Goal: Check status: Check status

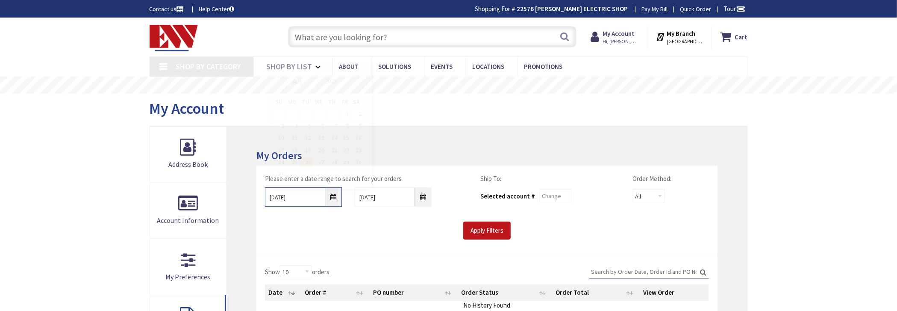
click at [336, 198] on input "8/26/2025" at bounding box center [303, 196] width 77 height 19
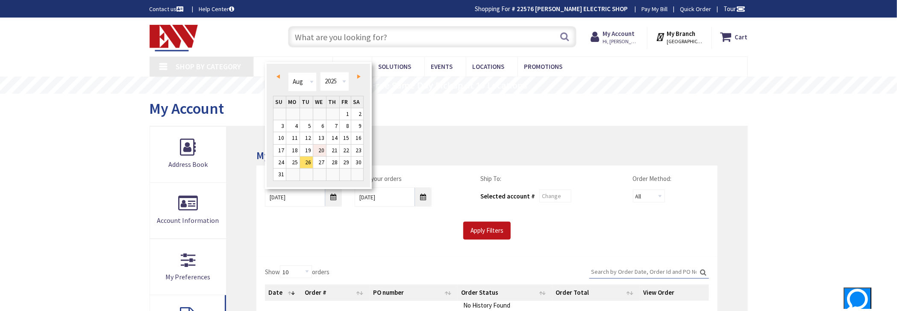
click at [322, 147] on link "20" at bounding box center [319, 150] width 13 height 12
type input "08/20/2025"
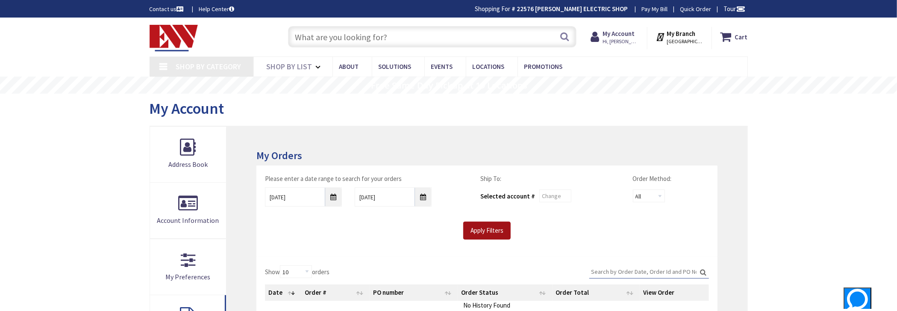
click at [497, 227] on input "Apply Filters" at bounding box center [486, 230] width 47 height 18
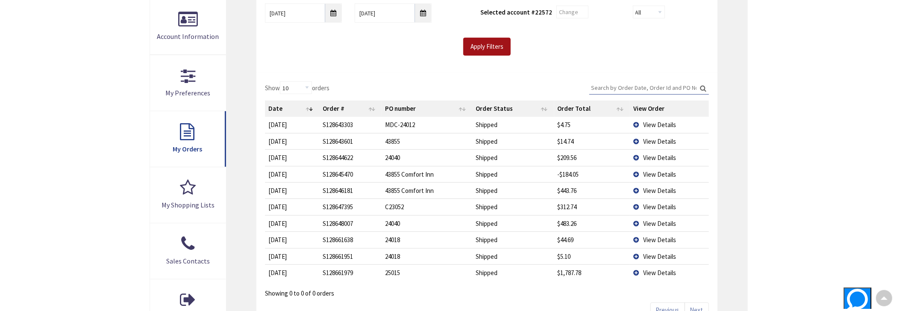
scroll to position [85, 0]
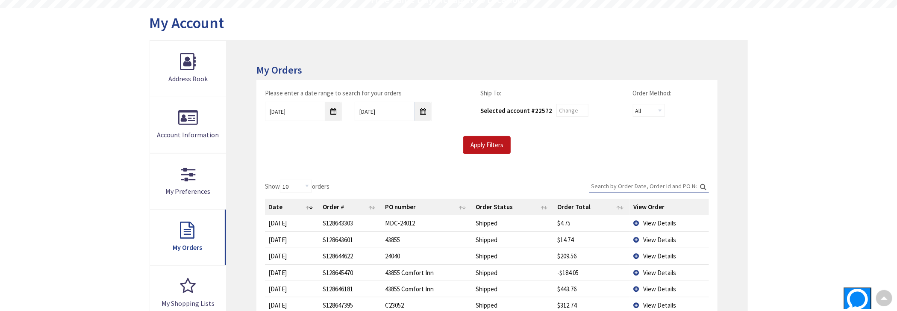
click at [655, 185] on input "Search:" at bounding box center [649, 185] width 120 height 13
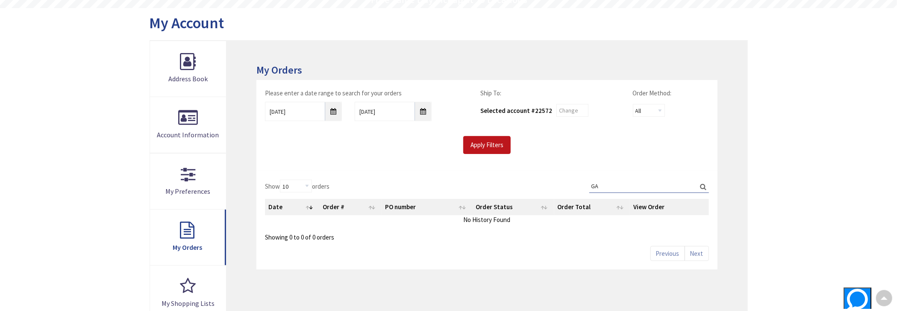
type input "G"
type input "W"
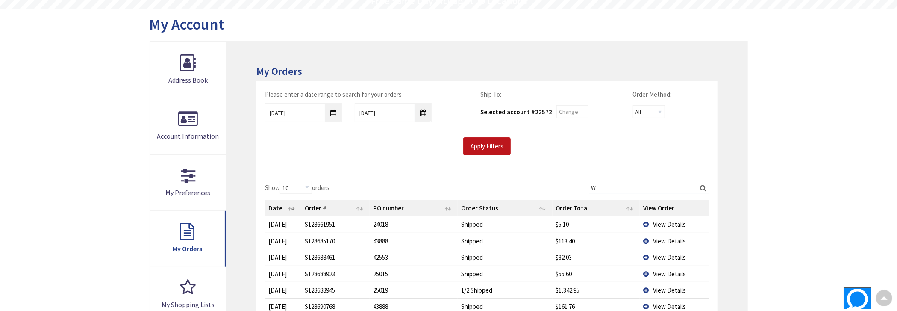
scroll to position [86, 0]
type input "[GEOGRAPHIC_DATA][PERSON_NAME], [GEOGRAPHIC_DATA]"
click at [572, 107] on input "text" at bounding box center [572, 110] width 32 height 13
type input "22576"
click at [514, 150] on div "Apply Filters" at bounding box center [486, 145] width 456 height 18
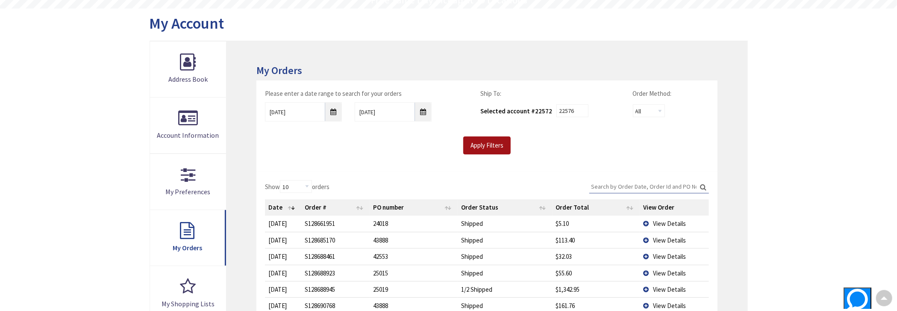
click at [498, 145] on input "Apply Filters" at bounding box center [486, 145] width 47 height 18
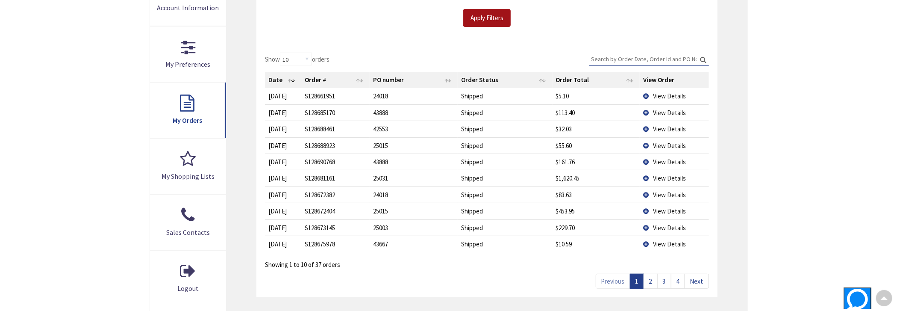
scroll to position [214, 0]
click at [704, 279] on link "Next" at bounding box center [696, 280] width 24 height 15
click at [665, 281] on link "3" at bounding box center [664, 280] width 14 height 15
click at [677, 280] on link "4" at bounding box center [678, 280] width 14 height 15
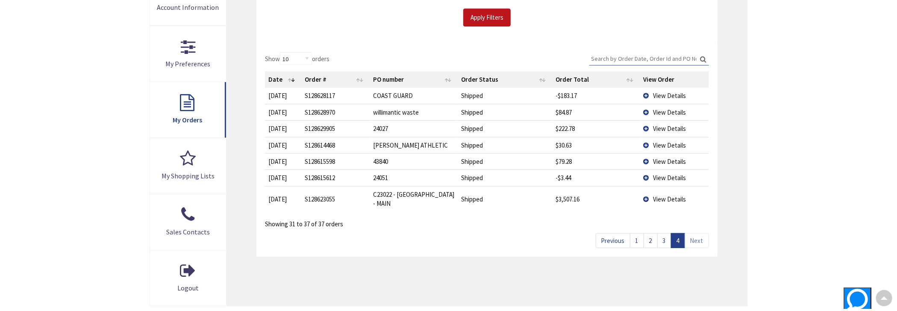
click at [659, 111] on span "View Details" at bounding box center [669, 112] width 33 height 8
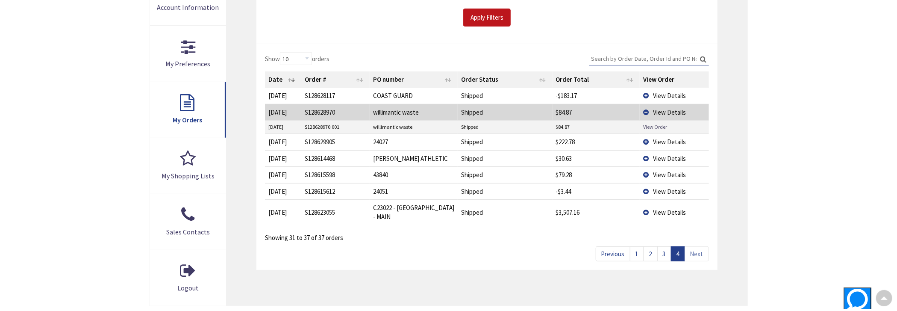
click at [652, 123] on link "View Order" at bounding box center [655, 126] width 24 height 7
click at [644, 110] on td "View Details" at bounding box center [673, 112] width 69 height 16
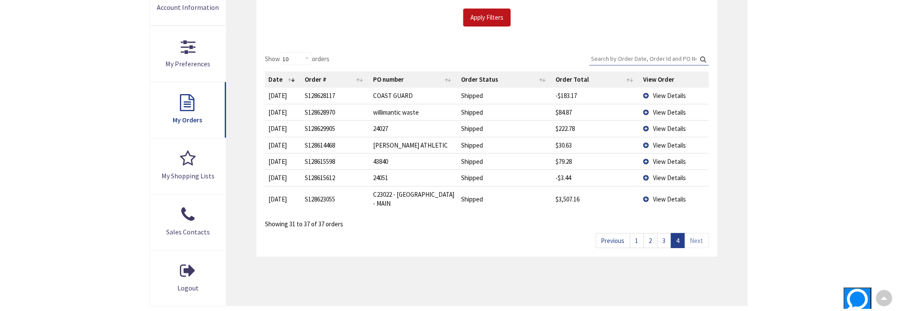
click at [639, 233] on link "1" at bounding box center [637, 240] width 14 height 15
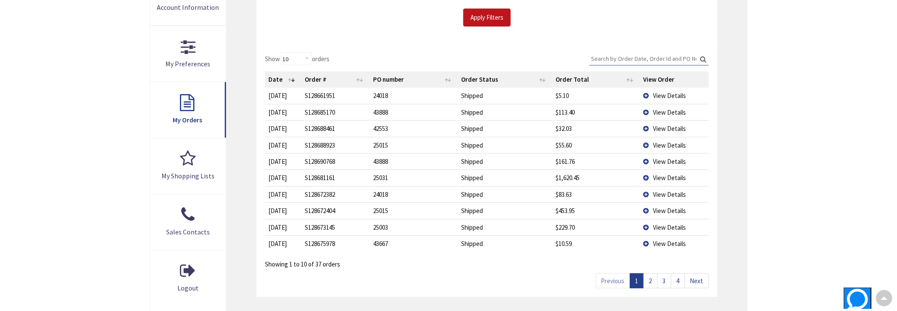
click at [651, 279] on link "2" at bounding box center [650, 280] width 14 height 15
click at [671, 159] on span "View Details" at bounding box center [669, 161] width 33 height 8
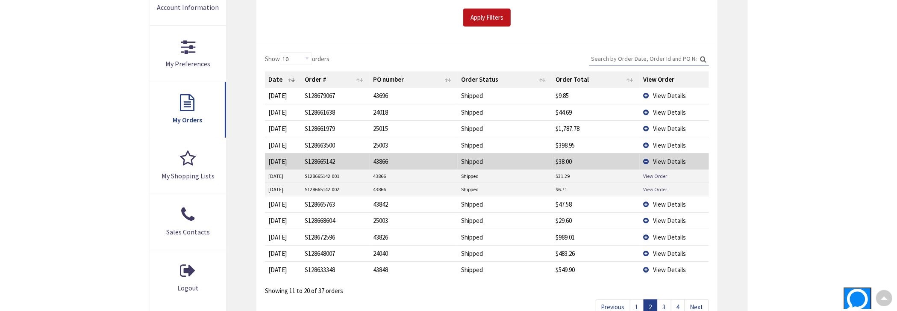
click at [656, 186] on link "View Order" at bounding box center [655, 188] width 24 height 7
click at [661, 176] on link "View Order" at bounding box center [655, 175] width 24 height 7
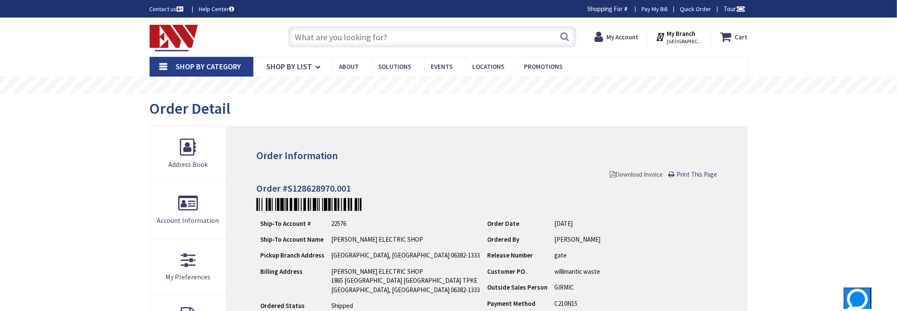
click at [651, 178] on link "Download Invoice" at bounding box center [636, 174] width 53 height 9
click at [647, 175] on span "Download Invoice" at bounding box center [636, 174] width 53 height 8
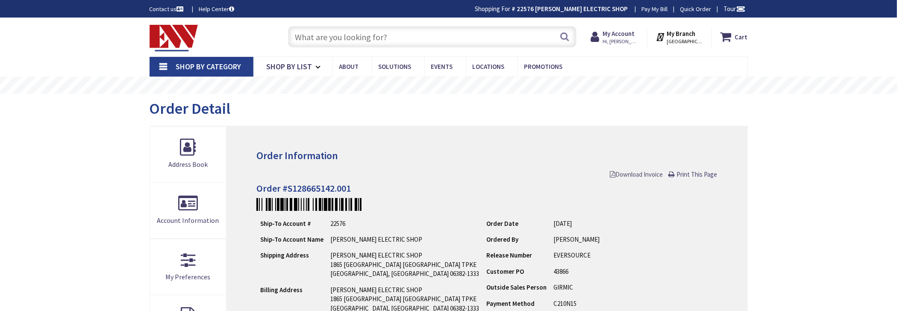
click at [631, 174] on span "Download Invoice" at bounding box center [636, 174] width 53 height 8
